Goal: Information Seeking & Learning: Learn about a topic

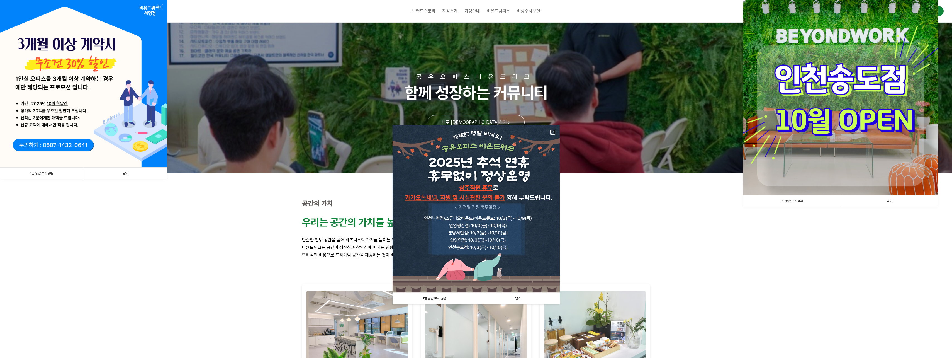
click at [552, 131] on link at bounding box center [552, 132] width 5 height 5
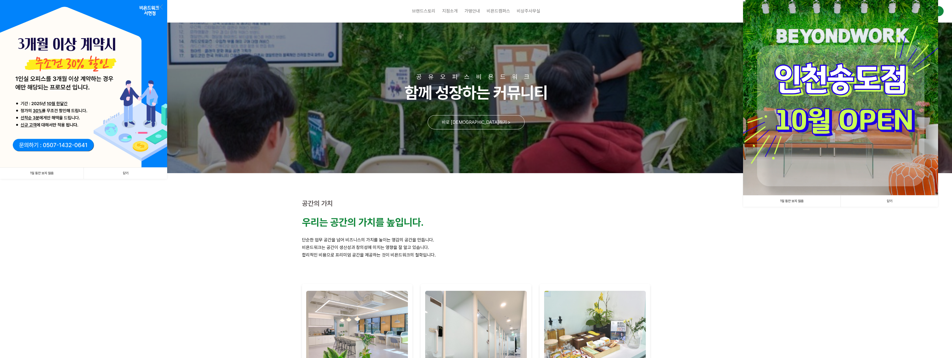
click at [134, 173] on link "닫기" at bounding box center [126, 172] width 84 height 11
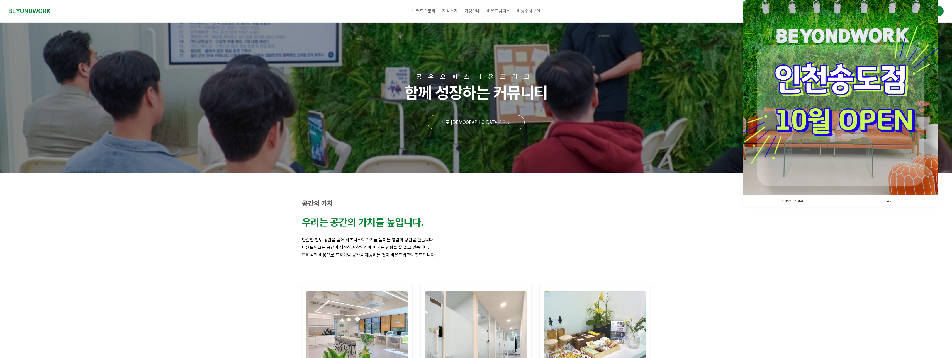
click at [792, 200] on link "1일 동안 보지 않음" at bounding box center [791, 200] width 97 height 11
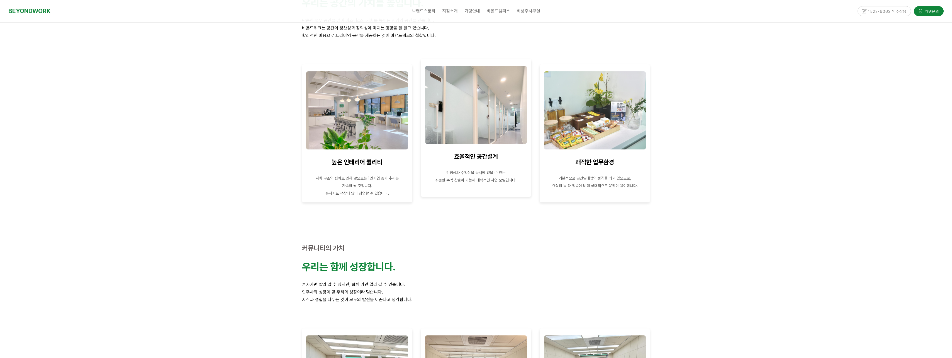
scroll to position [218, 0]
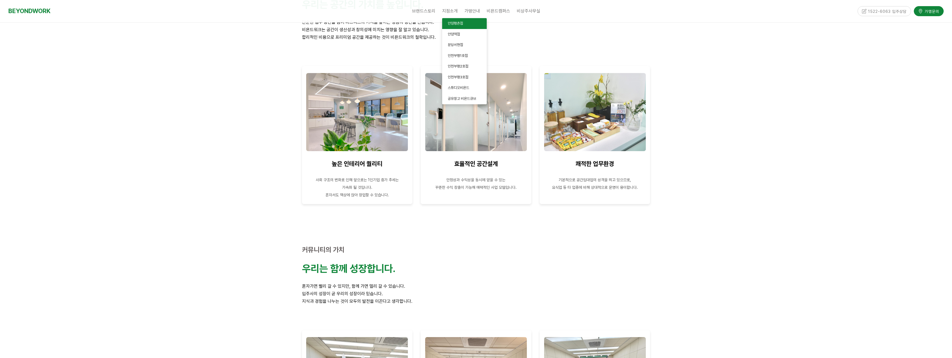
click at [458, 19] on link "안양평촌점" at bounding box center [464, 23] width 45 height 11
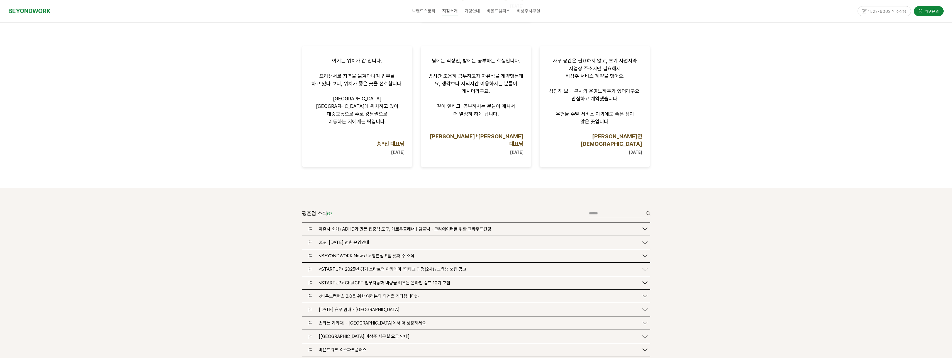
scroll to position [529, 0]
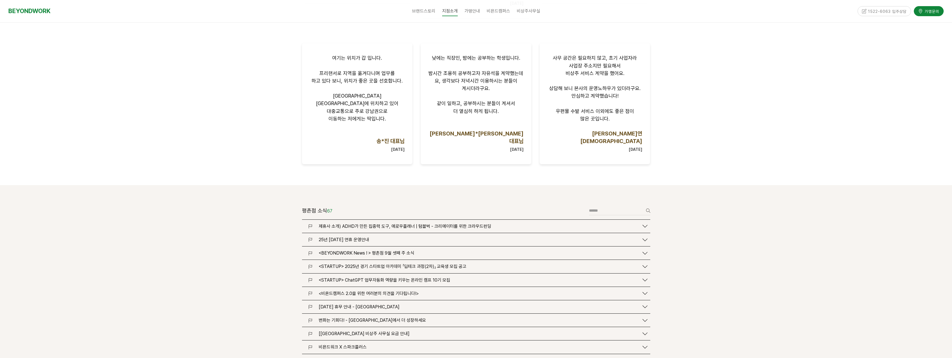
click at [387, 250] on span "<BEYONDWORK News ! > 평촌점 9월 셋째 주 소식" at bounding box center [367, 252] width 96 height 5
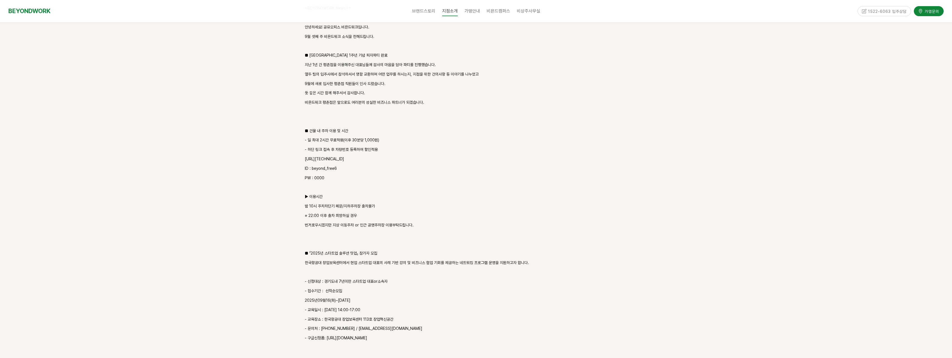
scroll to position [808, 0]
drag, startPoint x: 319, startPoint y: 184, endPoint x: 388, endPoint y: 192, distance: 69.2
click at [388, 192] on div "<BEYONDWORK News ! > 안녕하세요! 공유오피스 비욘드워크입니다. 9월 셋째 주 비욘드워크 소식을 전해드립니다. ■ 평촌점 1주년…" at bounding box center [476, 177] width 343 height 345
drag, startPoint x: 324, startPoint y: 201, endPoint x: 430, endPoint y: 204, distance: 105.9
click at [430, 221] on p "번거로우시겠지만 지상 이동주차 or 인근 공영주차장 이용부탁드립니다." at bounding box center [476, 224] width 343 height 7
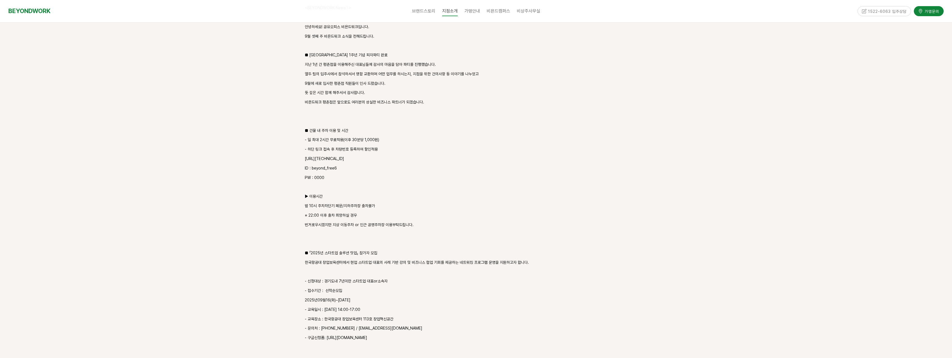
drag, startPoint x: 430, startPoint y: 204, endPoint x: 402, endPoint y: 208, distance: 28.5
click at [402, 231] on p at bounding box center [476, 234] width 343 height 7
drag, startPoint x: 395, startPoint y: 233, endPoint x: 399, endPoint y: 233, distance: 3.3
click at [399, 250] on p "■ 「2025년 스타트업 솔루션 밋업」 참가자 모집" at bounding box center [476, 253] width 343 height 7
drag, startPoint x: 359, startPoint y: 239, endPoint x: 407, endPoint y: 240, distance: 48.2
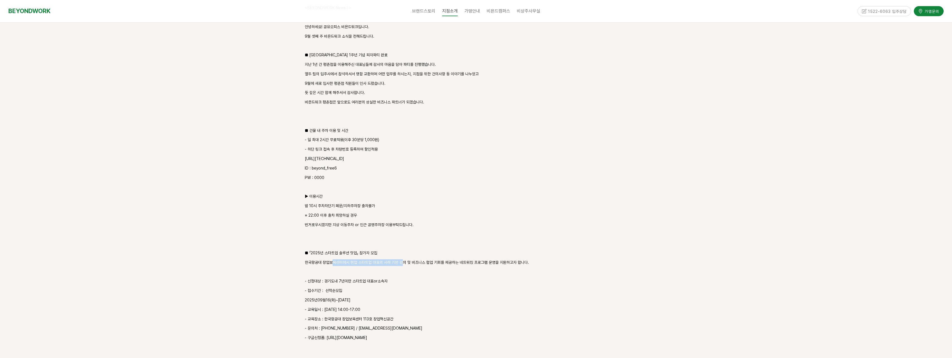
click at [407, 259] on p "한국항공대 창업보육센터에서 현업 스타트업 대표의 사례 기반 강의 및 비즈니스 협업 기회를 제공하는 네트워킹 프로그램 운영을 지원하고자 합니다." at bounding box center [476, 262] width 343 height 7
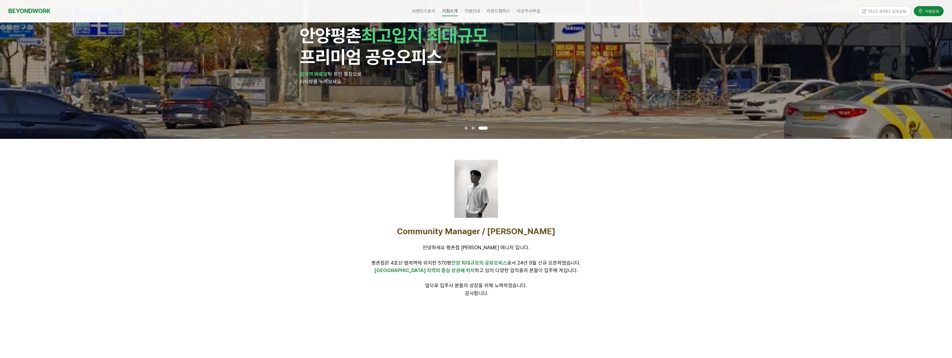
scroll to position [0, 0]
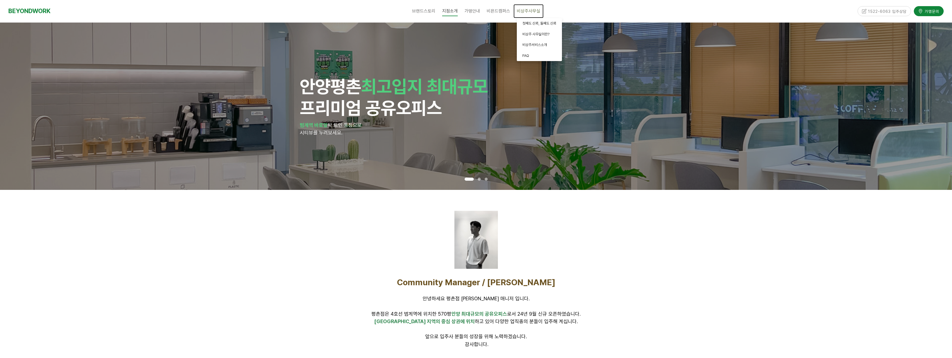
click at [526, 11] on span "비상주사무실" at bounding box center [528, 10] width 23 height 5
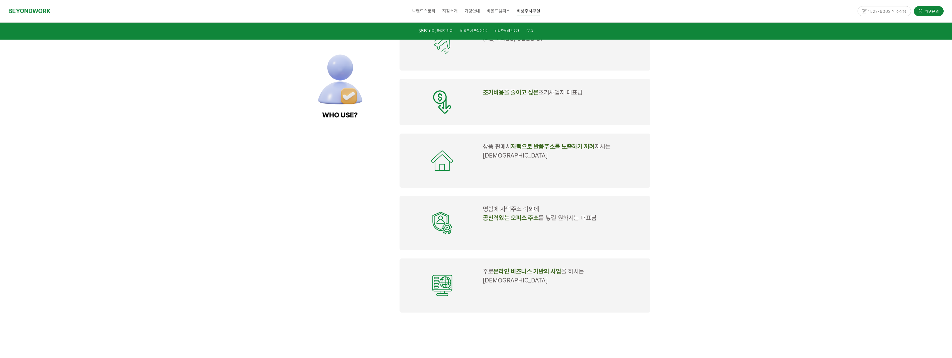
scroll to position [668, 0]
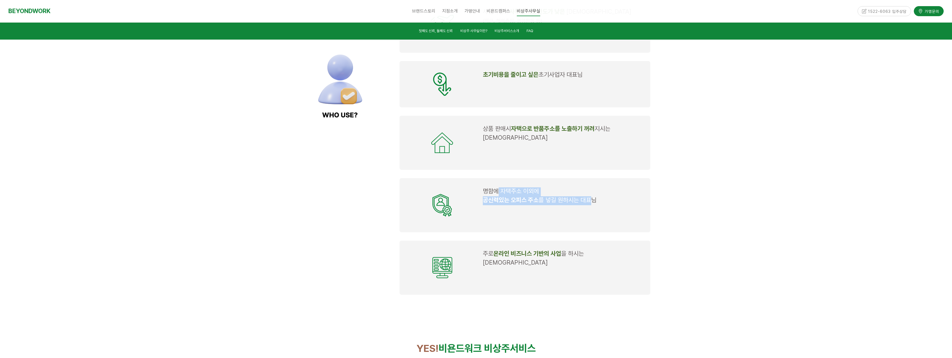
drag, startPoint x: 552, startPoint y: 177, endPoint x: 589, endPoint y: 184, distance: 37.2
click at [589, 185] on td "명함에 자택주소 이외에 공신력있는 오피스 주소 를 넣길 원하시는 대표님" at bounding box center [562, 205] width 165 height 40
drag, startPoint x: 509, startPoint y: 237, endPoint x: 588, endPoint y: 240, distance: 78.9
click at [588, 250] on p "주로 온라인 비즈니스 기반의 사업 을 하시는 대표님" at bounding box center [563, 259] width 161 height 18
click at [584, 250] on span "을 하시는 대표님" at bounding box center [533, 258] width 101 height 16
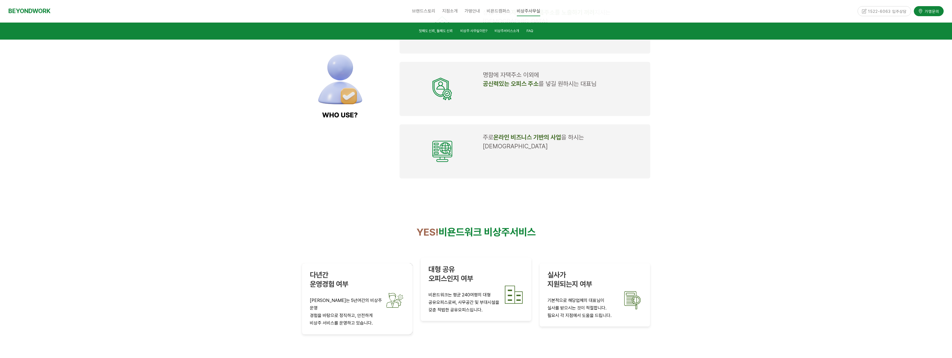
scroll to position [863, 0]
